Goal: Navigation & Orientation: Understand site structure

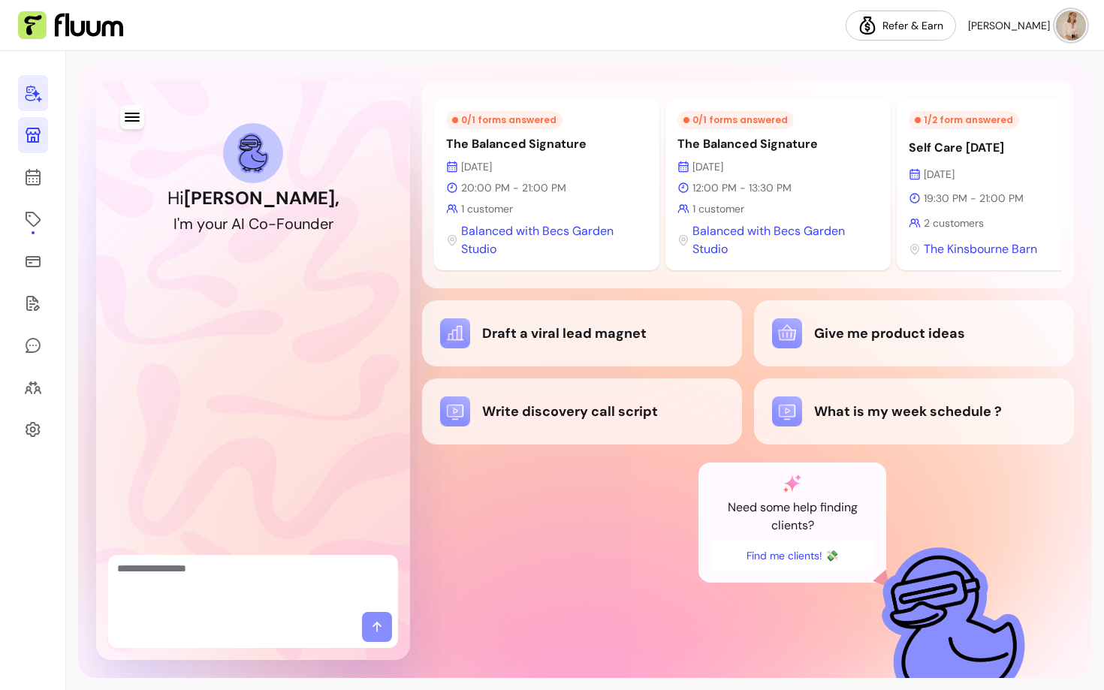
click at [30, 134] on icon at bounding box center [33, 135] width 15 height 15
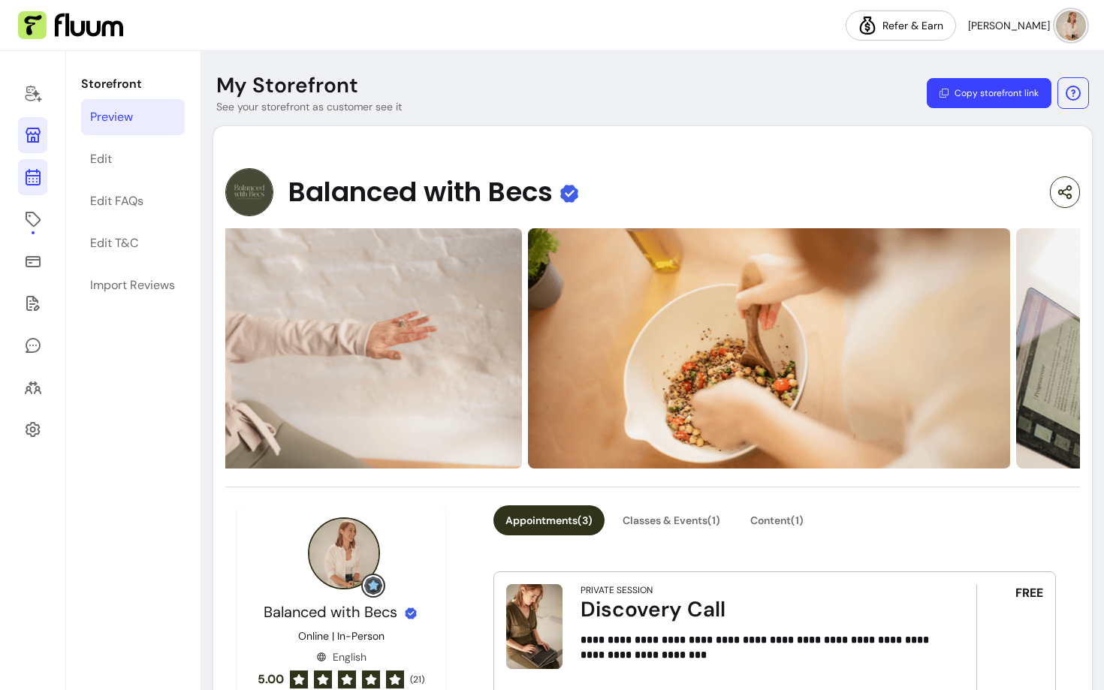
click at [45, 180] on link at bounding box center [32, 177] width 29 height 36
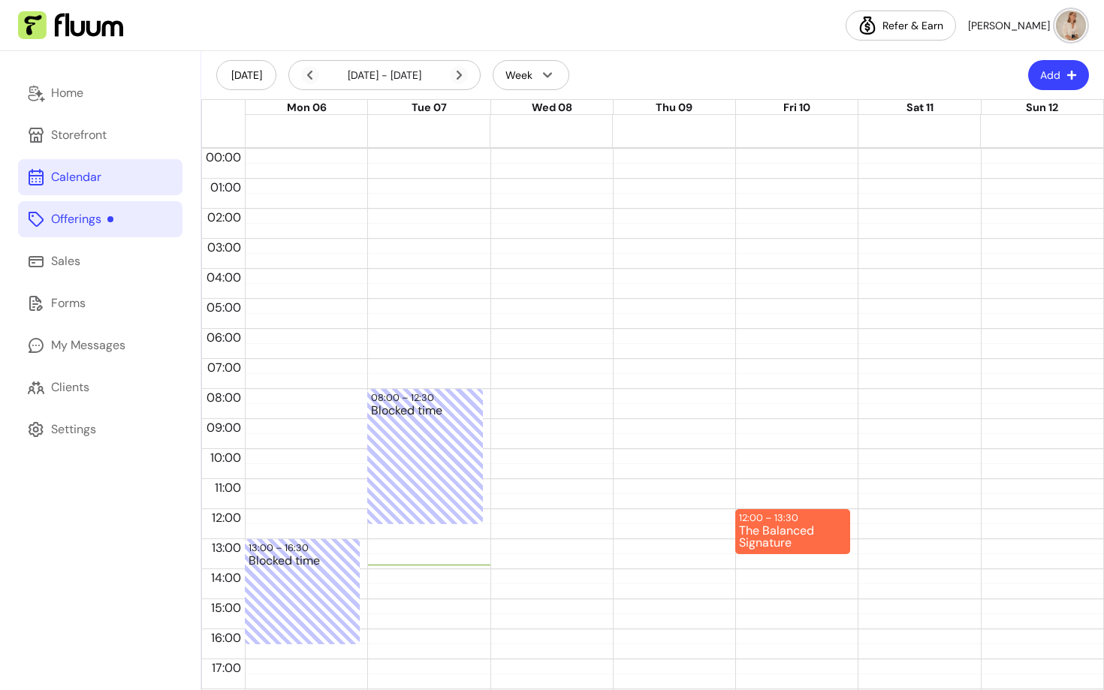
click at [49, 220] on link "Offerings" at bounding box center [100, 219] width 165 height 36
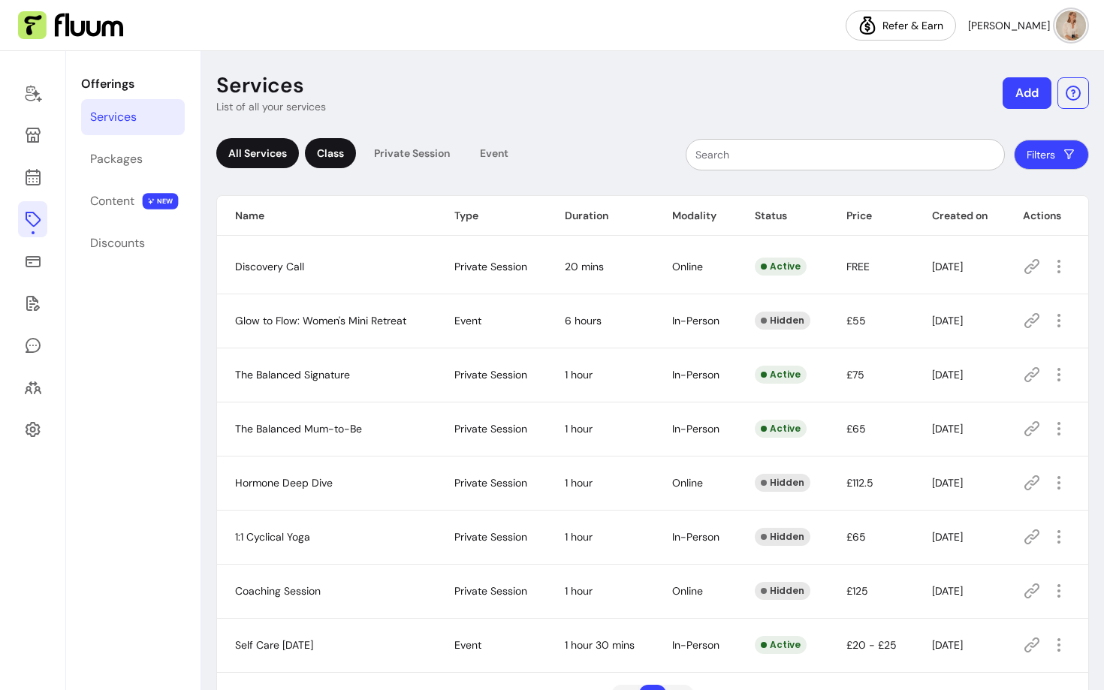
click at [322, 154] on div "Class" at bounding box center [330, 153] width 51 height 30
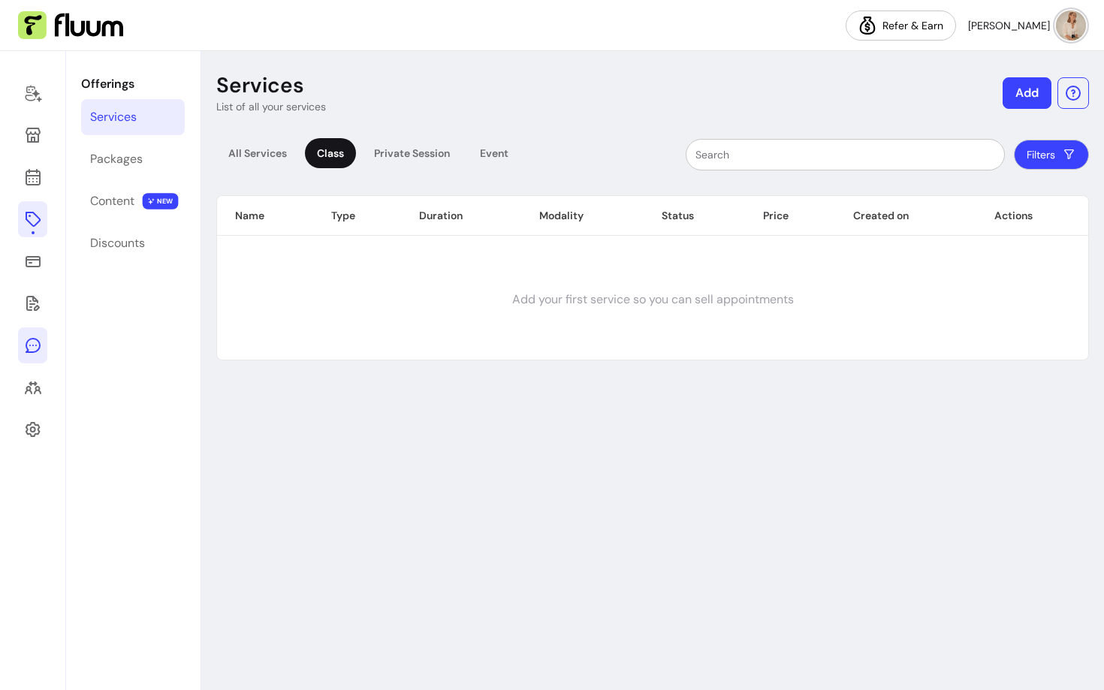
click at [32, 350] on icon at bounding box center [33, 346] width 18 height 18
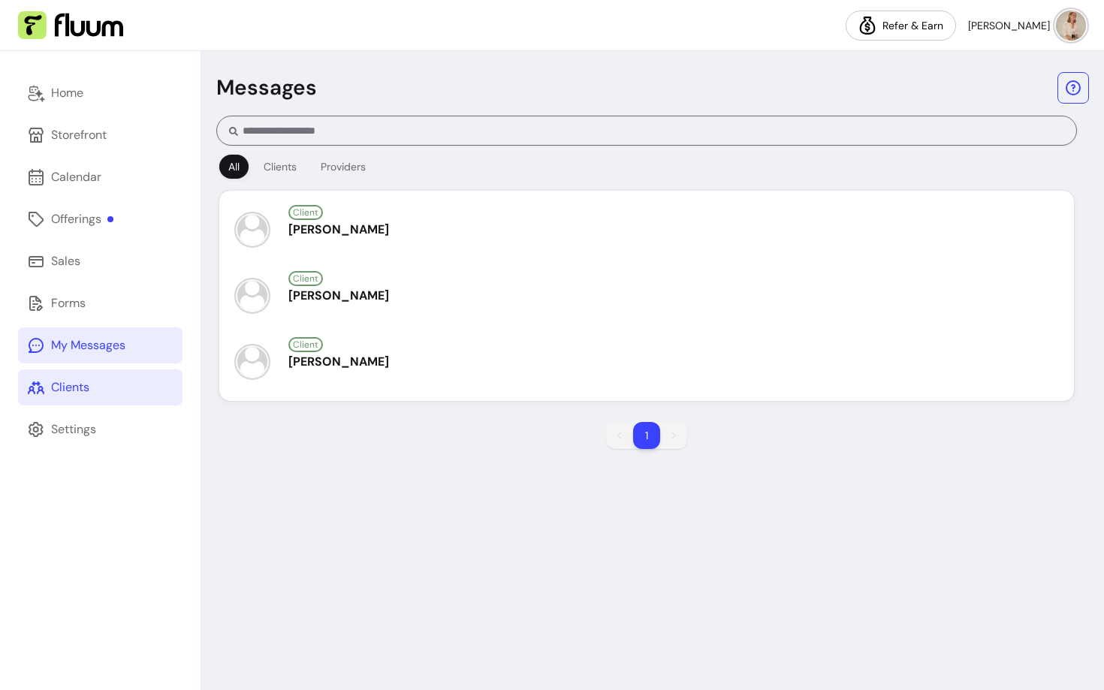
click at [40, 388] on icon at bounding box center [36, 388] width 18 height 18
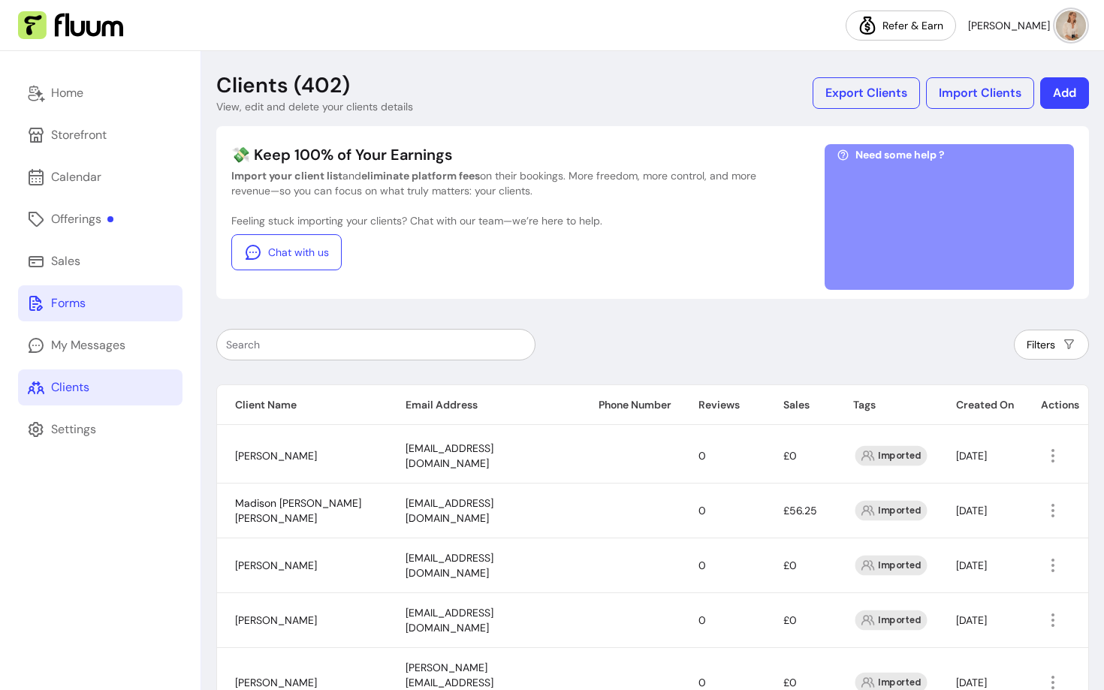
click at [60, 306] on div "Forms" at bounding box center [68, 303] width 35 height 18
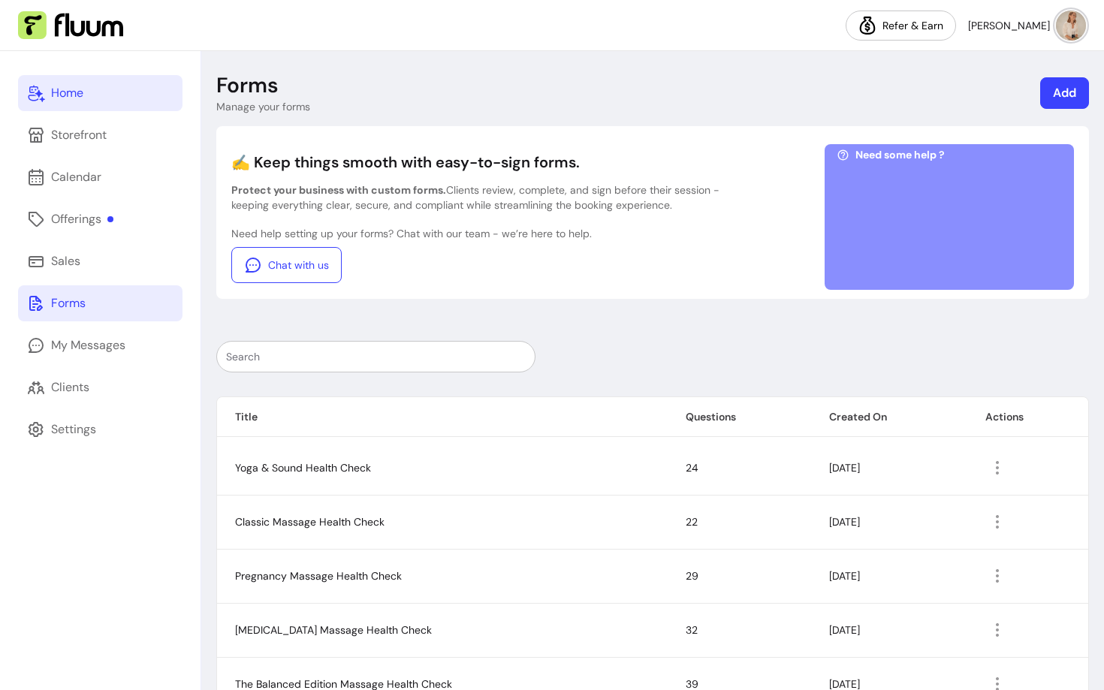
click at [97, 104] on link "Home" at bounding box center [100, 93] width 165 height 36
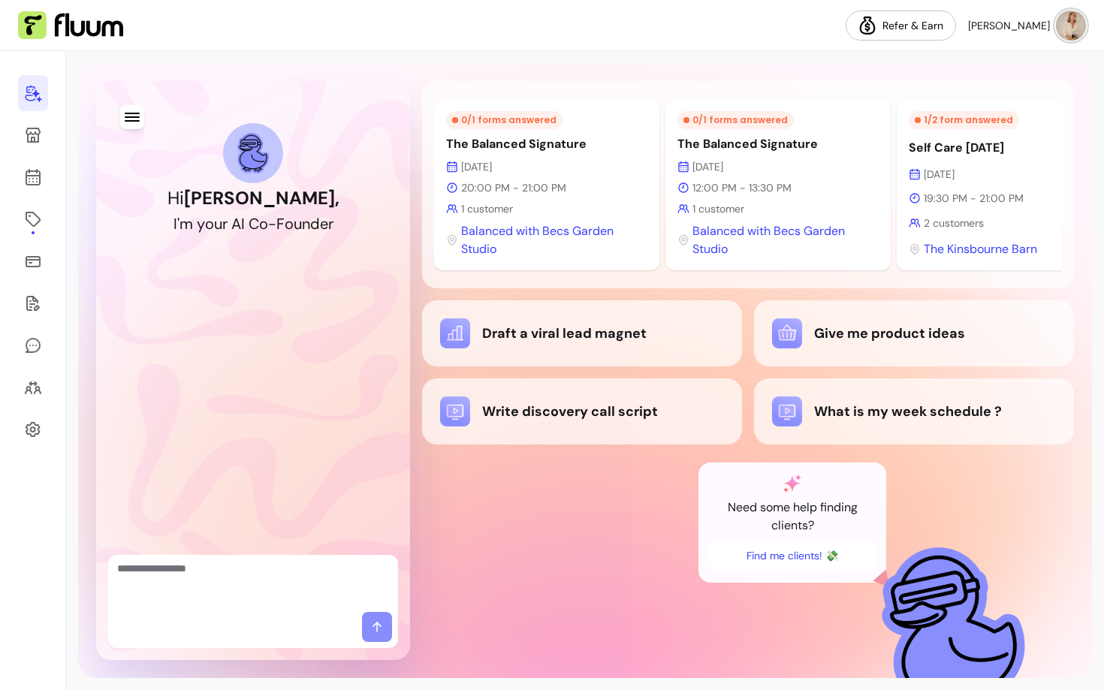
click at [234, 595] on textarea "Ask me anything..." at bounding box center [253, 583] width 272 height 45
